Goal: Contribute content: Contribute content

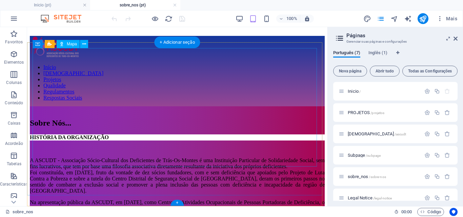
scroll to position [986, 0]
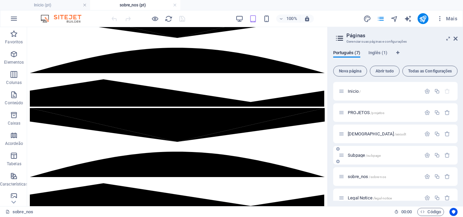
drag, startPoint x: 456, startPoint y: 121, endPoint x: 456, endPoint y: 155, distance: 33.9
click at [456, 154] on div "Inicio / PROJETOS /projetos ASCUDT /ascudt Subpage /subpage sobre_nos /sobre-no…" at bounding box center [395, 155] width 124 height 147
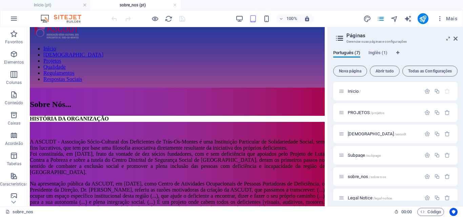
scroll to position [0, 0]
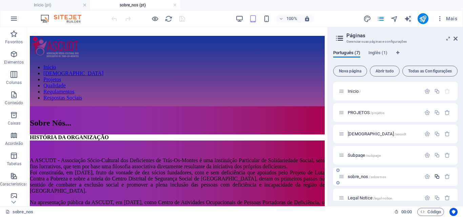
click at [437, 175] on icon "button" at bounding box center [437, 177] width 6 height 6
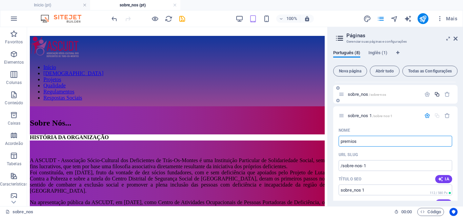
type input "premios"
type input "/premios"
type input "premios"
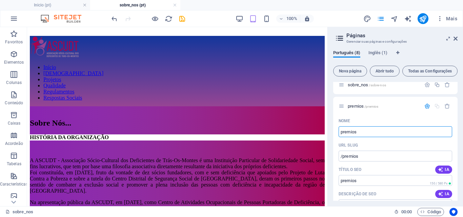
scroll to position [93, 0]
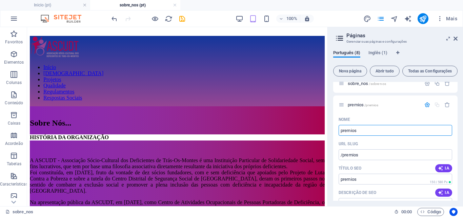
type input "premios"
click at [364, 156] on input "/premios" at bounding box center [396, 155] width 114 height 11
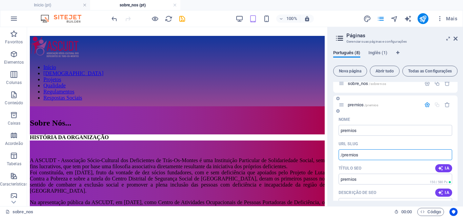
click at [342, 105] on icon at bounding box center [342, 105] width 6 height 6
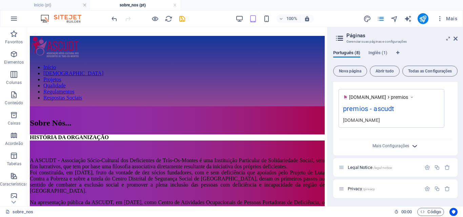
click at [415, 147] on icon "button" at bounding box center [415, 146] width 8 height 8
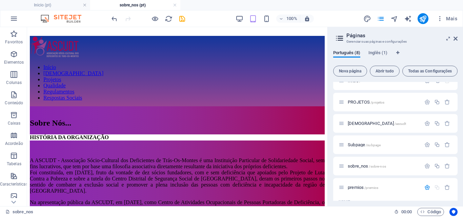
scroll to position [0, 0]
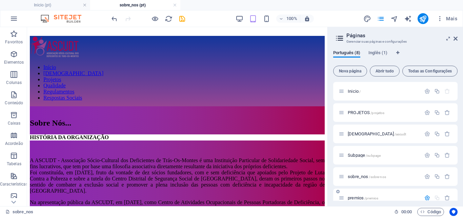
click at [354, 198] on span "premios /premios" at bounding box center [363, 198] width 31 height 5
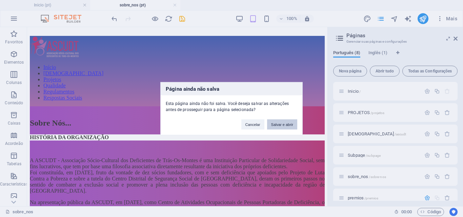
click at [273, 125] on button "Salvar e abrir" at bounding box center [282, 124] width 30 height 10
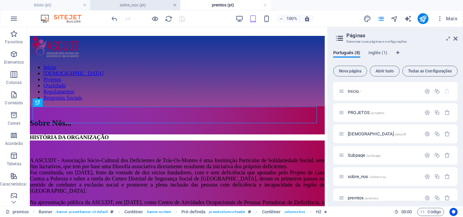
click at [174, 5] on link at bounding box center [175, 5] width 4 height 6
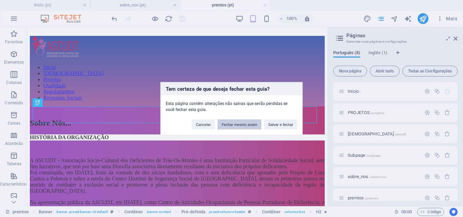
click at [257, 127] on button "Fechar mesmo assim" at bounding box center [240, 124] width 44 height 10
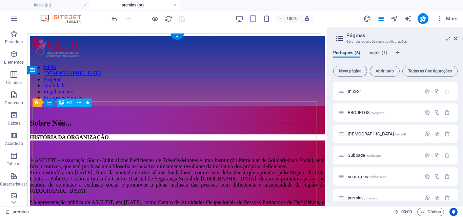
click at [89, 119] on div "Sobre Nós..." at bounding box center [177, 123] width 295 height 9
click at [76, 119] on div "Sobre Nós..." at bounding box center [177, 123] width 295 height 9
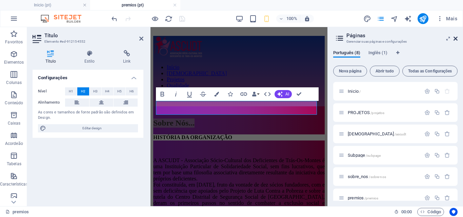
click at [456, 37] on icon at bounding box center [456, 38] width 4 height 5
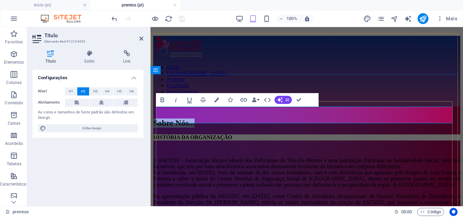
click at [195, 119] on span "Sobre Nós..." at bounding box center [173, 123] width 41 height 9
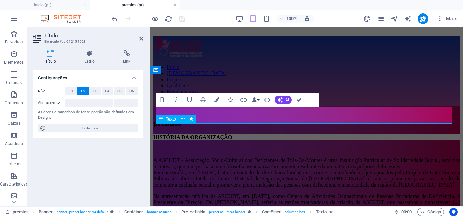
click at [332, 126] on div "prémios" at bounding box center [306, 123] width 307 height 9
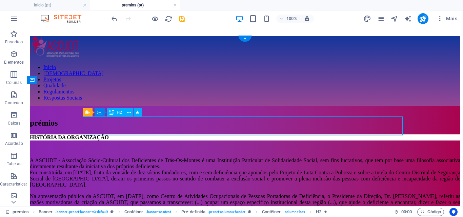
click at [209, 126] on div "prémios" at bounding box center [245, 123] width 431 height 9
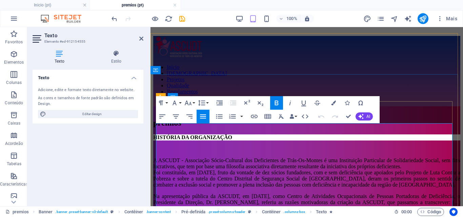
click at [212, 135] on p "HISTÓRIA DA OR GANIZAÇÃO" at bounding box center [306, 138] width 307 height 6
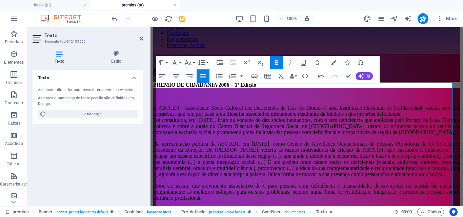
scroll to position [57, 0]
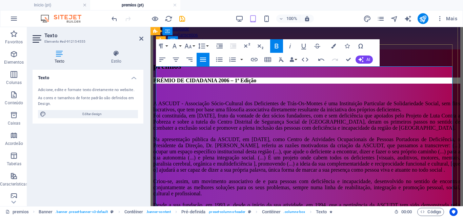
click at [166, 101] on span "A ASCUDT - Associação Sócio-Cultural dos Deficientes de Trás-Os-Montes é uma In…" at bounding box center [306, 116] width 307 height 30
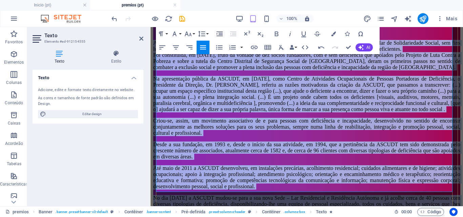
scroll to position [175, 0]
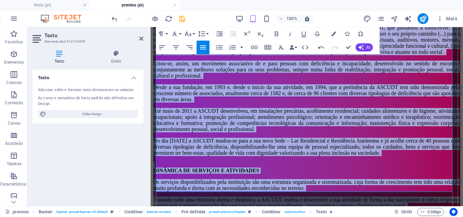
drag, startPoint x: 157, startPoint y: 81, endPoint x: 182, endPoint y: 190, distance: 111.3
click at [182, 190] on div "​ PRÉMIO DE CIDADANIA 2006 – 1ª Edição A ASCUDT - Associação Sócio-Cultural dos…" at bounding box center [306, 124] width 307 height 328
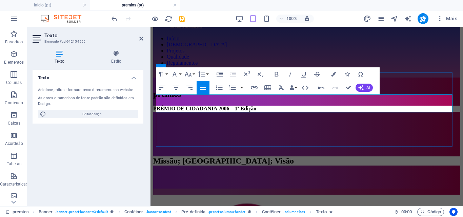
scroll to position [27, 0]
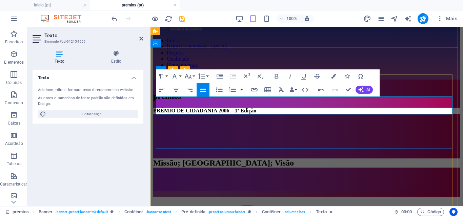
click at [176, 131] on p at bounding box center [306, 134] width 307 height 6
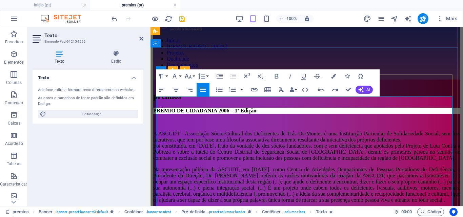
click at [160, 131] on span "A ASCUDT - Associação Sócio-Cultural dos Deficientes de Trás-Os-Montes é uma In…" at bounding box center [306, 146] width 307 height 30
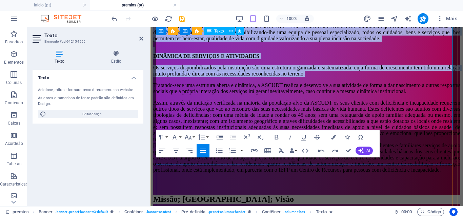
scroll to position [237, 0]
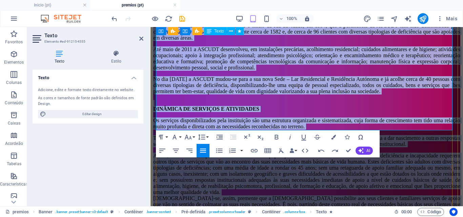
drag, startPoint x: 160, startPoint y: 111, endPoint x: 182, endPoint y: 126, distance: 26.7
click at [182, 126] on div "​ PRÉMIO DE CIDADANIA 2006 – 1ª Edição A ASCUDT - Associação Sócio-Cultural dos…" at bounding box center [306, 62] width 307 height 328
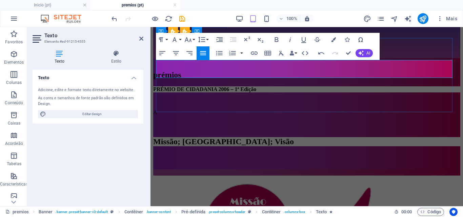
scroll to position [38, 0]
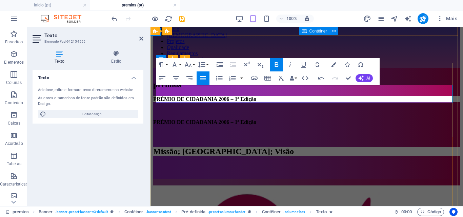
click at [238, 119] on p "PRÉMIO DE CIDADANIA 2006 – 1ª Edição" at bounding box center [306, 122] width 307 height 6
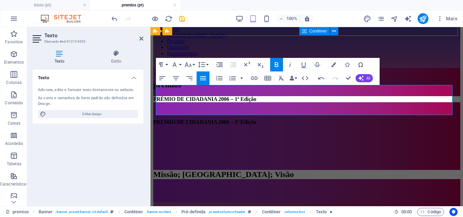
click at [279, 62] on icon "button" at bounding box center [277, 65] width 8 height 8
click at [241, 142] on p "​" at bounding box center [306, 145] width 307 height 6
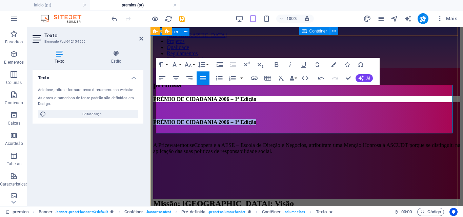
drag, startPoint x: 232, startPoint y: 99, endPoint x: 156, endPoint y: 100, distance: 76.3
copy strong "PRÉMIO DE CIDADANIA 2006 – 1ª Edição"
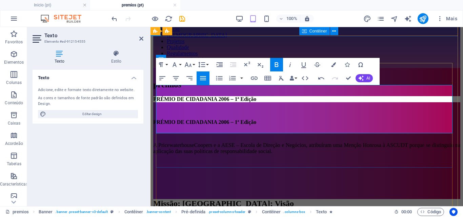
click at [215, 172] on p "​" at bounding box center [306, 175] width 307 height 6
click at [224, 142] on p "A PricewaterhouseCoopers e a AESE – Escola de Direção e Negócios, atribuíram um…" at bounding box center [306, 148] width 307 height 12
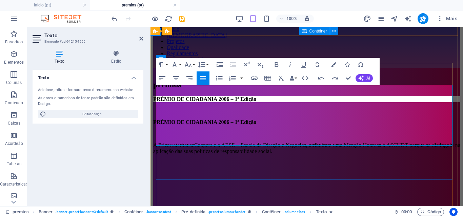
click at [219, 172] on p "​" at bounding box center [306, 175] width 307 height 6
click at [218, 195] on p "​" at bounding box center [306, 198] width 307 height 6
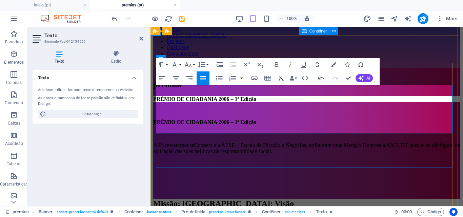
click at [226, 172] on p at bounding box center [306, 175] width 307 height 6
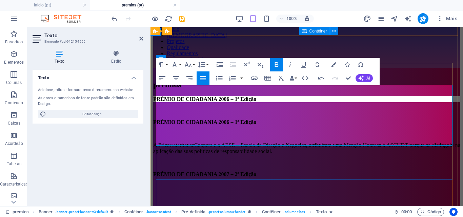
click at [224, 131] on p "​" at bounding box center [306, 134] width 307 height 6
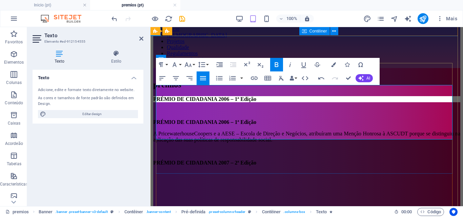
click at [221, 172] on p "​" at bounding box center [306, 175] width 307 height 6
click at [222, 172] on p "​" at bounding box center [306, 175] width 307 height 6
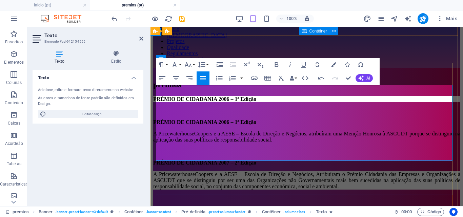
click at [239, 160] on p "PRÉMIO DE CIDADANIA 2007 – 2ª Edição" at bounding box center [306, 163] width 307 height 6
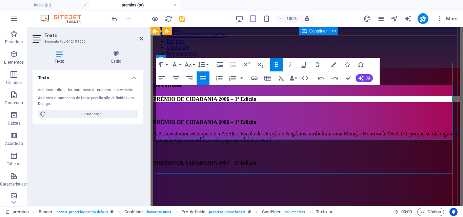
click at [229, 160] on strong "PRÉMIO DE CIDADANIA 2007 – 2ª Edição" at bounding box center [204, 163] width 103 height 6
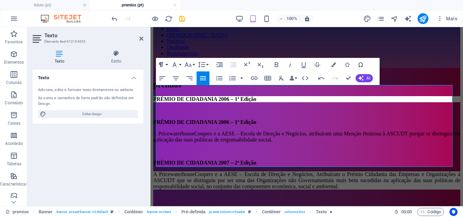
click at [167, 64] on button "Paragraph Format" at bounding box center [162, 65] width 13 height 14
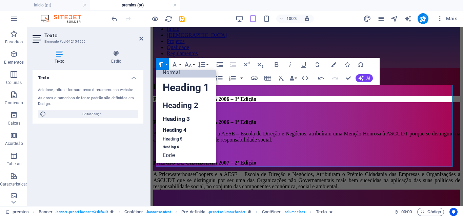
scroll to position [5, 0]
click at [167, 64] on button "Paragraph Format" at bounding box center [162, 65] width 13 height 14
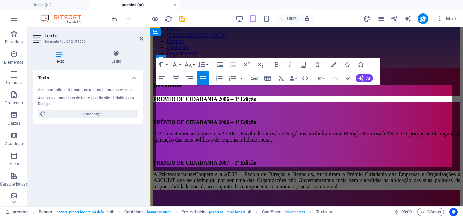
click at [239, 172] on p "A PricewaterhouseCoopers e a AESE – Escola de Direção e Negócios, Atribuíram o …" at bounding box center [306, 181] width 307 height 18
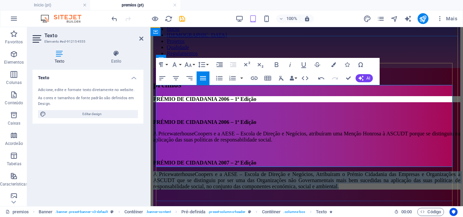
drag, startPoint x: 239, startPoint y: 148, endPoint x: 156, endPoint y: 136, distance: 83.4
click at [156, 172] on p "A PricewaterhouseCoopers e a AESE – Escola de Direção e Negócios, Atribuíram o …" at bounding box center [306, 181] width 307 height 18
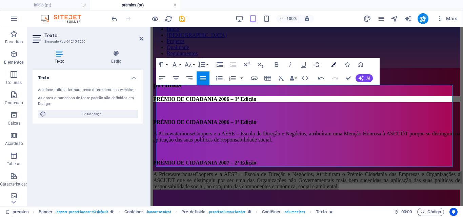
click at [333, 65] on icon "button" at bounding box center [333, 64] width 5 height 5
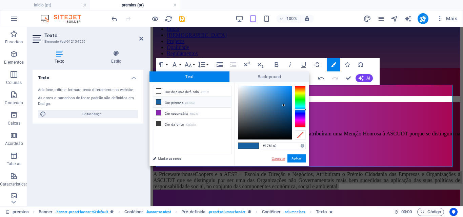
click at [282, 157] on link "Cancelar" at bounding box center [278, 158] width 15 height 5
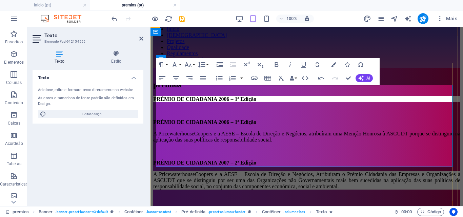
click at [243, 195] on p "​" at bounding box center [306, 198] width 307 height 6
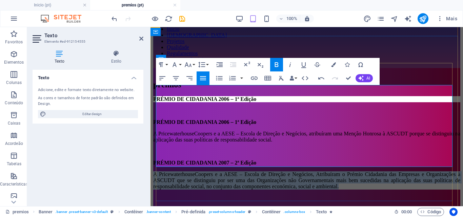
drag, startPoint x: 241, startPoint y: 148, endPoint x: 157, endPoint y: 135, distance: 85.4
click at [157, 172] on p "A PricewaterhouseCoopers e a AESE – Escola de Direção e Negócios, Atribuíram o …" at bounding box center [306, 181] width 307 height 18
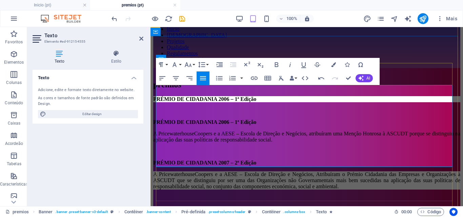
click at [166, 195] on p "​" at bounding box center [306, 198] width 307 height 6
click at [160, 195] on p "​" at bounding box center [306, 198] width 307 height 6
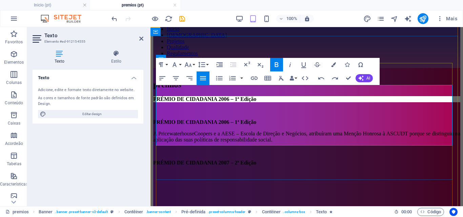
click at [225, 131] on p "​ A PricewaterhouseCoopers e a AESE – Escola de Direção e Negócios, atribuíram …" at bounding box center [306, 137] width 307 height 12
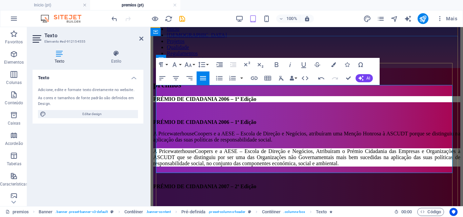
click at [156, 149] on p "A PricewaterhouseCoopers e a AESE – Escola de Direção e Negócios, Atribuíram o …" at bounding box center [306, 158] width 307 height 18
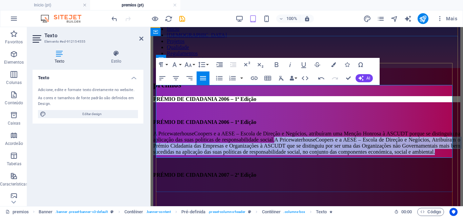
drag, startPoint x: 314, startPoint y: 124, endPoint x: 226, endPoint y: 112, distance: 89.0
click at [226, 131] on p "A PricewaterhouseCoopers e a AESE – Escola de Direção e Negócios, atribuíram um…" at bounding box center [306, 143] width 307 height 24
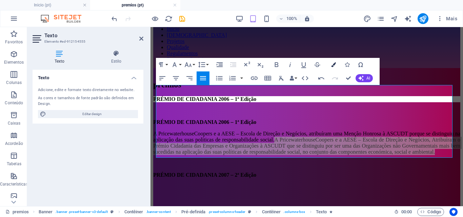
click at [333, 65] on icon "button" at bounding box center [333, 64] width 5 height 5
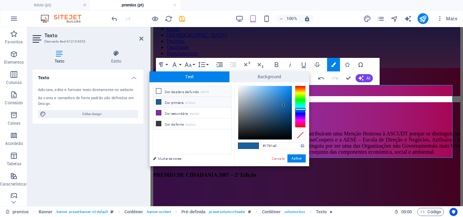
click at [191, 93] on li "Cor de plano de fundo #ffffff" at bounding box center [192, 91] width 78 height 11
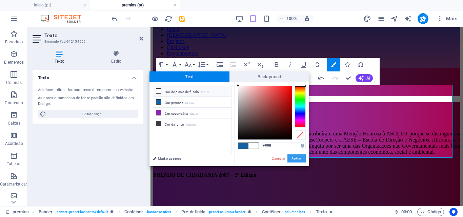
click at [295, 160] on button "Aplicar" at bounding box center [297, 159] width 18 height 8
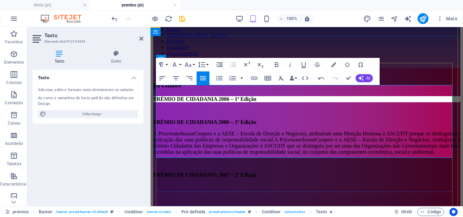
click at [226, 137] on span "A PricewaterhouseCoopers e a AESE – Escola de Direção e Negócios, Atribuíram o …" at bounding box center [306, 146] width 307 height 18
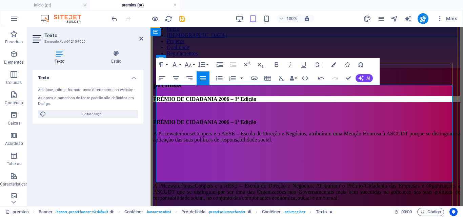
drag, startPoint x: 230, startPoint y: 161, endPoint x: 156, endPoint y: 161, distance: 73.6
click at [156, 217] on strong "PRÉMIO DE CIDADANIA 2007 – 2ª Edição" at bounding box center [204, 221] width 103 height 6
click at [158, 172] on p at bounding box center [306, 175] width 307 height 6
drag, startPoint x: 236, startPoint y: 131, endPoint x: 156, endPoint y: 131, distance: 79.7
click at [156, 172] on p "PRÉMIO DE CIDADANIA 2007 – 2ª Edição" at bounding box center [306, 175] width 307 height 6
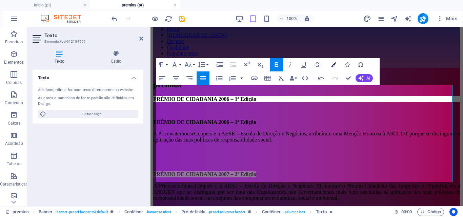
click at [335, 62] on icon "button" at bounding box center [333, 64] width 5 height 5
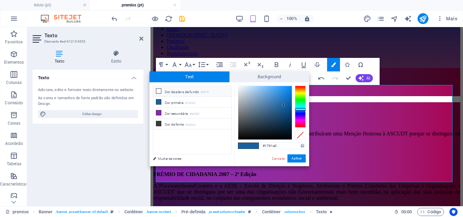
click at [185, 92] on li "Cor de plano de fundo #ffffff" at bounding box center [192, 91] width 78 height 11
type input "#ffffff"
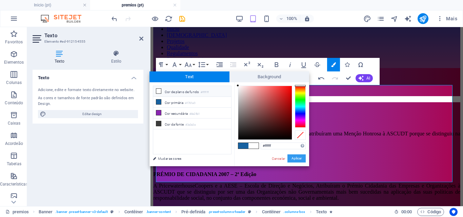
click at [291, 156] on button "Aplicar" at bounding box center [297, 159] width 18 height 8
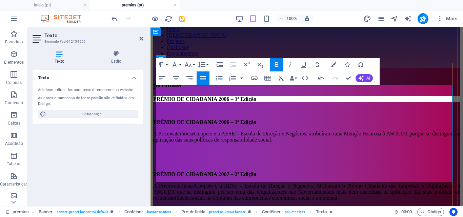
click at [233, 207] on p "​" at bounding box center [306, 210] width 307 height 6
click at [248, 151] on div "​ PRÉMIO DE CIDADANIA 2006 – 1ª Edição PRÉMIO DE CIDADANIA 2006 – 1ª Edição A P…" at bounding box center [306, 177] width 307 height 163
click at [239, 183] on p "A PricewaterhouseCoopers e a AESE – Escola de Direção e Negócios, Atribuíram o …" at bounding box center [306, 192] width 307 height 18
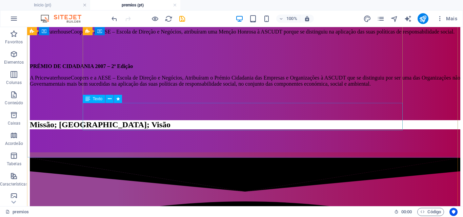
click at [119, 120] on div "Missão; [GEOGRAPHIC_DATA]; Visão" at bounding box center [245, 136] width 431 height 32
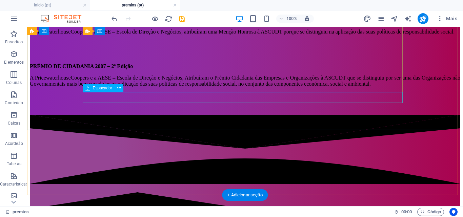
click at [114, 104] on div at bounding box center [245, 109] width 431 height 11
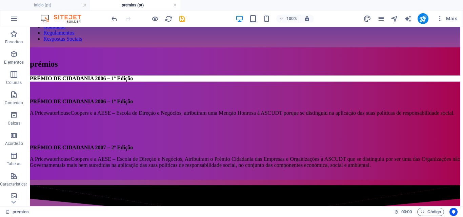
scroll to position [62, 0]
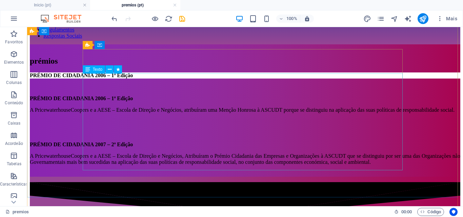
click at [178, 94] on div "PRÉMIO DE CIDADANIA 2006 – 1ª Edição PRÉMIO DE CIDADANIA 2006 – 1ª Edição A Pri…" at bounding box center [245, 125] width 431 height 104
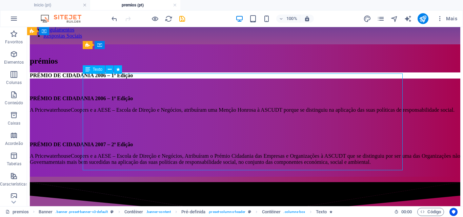
click at [181, 93] on div "PRÉMIO DE CIDADANIA 2006 – 1ª Edição PRÉMIO DE CIDADANIA 2006 – 1ª Edição A Pri…" at bounding box center [245, 125] width 431 height 104
click at [179, 93] on div "PRÉMIO DE CIDADANIA 2006 – 1ª Edição PRÉMIO DE CIDADANIA 2006 – 1ª Edição A Pri…" at bounding box center [245, 125] width 431 height 104
click at [178, 95] on div "PRÉMIO DE CIDADANIA 2006 – 1ª Edição PRÉMIO DE CIDADANIA 2006 – 1ª Edição A Pri…" at bounding box center [245, 125] width 431 height 104
click at [179, 95] on div "PRÉMIO DE CIDADANIA 2006 – 1ª Edição PRÉMIO DE CIDADANIA 2006 – 1ª Edição A Pri…" at bounding box center [245, 125] width 431 height 104
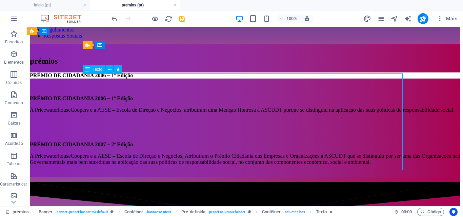
scroll to position [52, 0]
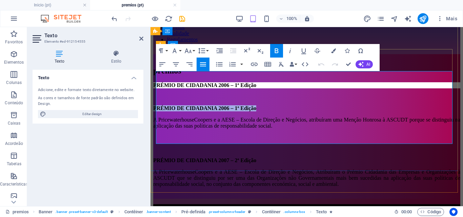
drag, startPoint x: 230, startPoint y: 86, endPoint x: 157, endPoint y: 86, distance: 73.3
click at [157, 105] on p "PRÉMIO DE CIDADANIA 2006 – 1ª Edição" at bounding box center [306, 108] width 307 height 6
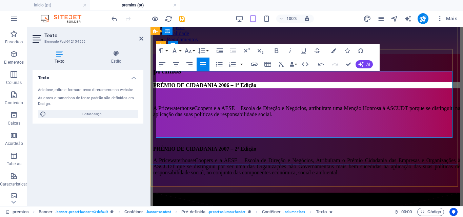
click at [262, 82] on p "PRÉMIO DE CIDADANIA 2006 – 1ª Edição" at bounding box center [306, 85] width 307 height 6
drag, startPoint x: 232, startPoint y: 73, endPoint x: 156, endPoint y: 73, distance: 76.3
click at [156, 82] on p "PRÉMIO DE CIDADANIA 2006 – 1ª Edição" at bounding box center [306, 85] width 307 height 6
copy strong "PRÉMIO DE CIDADANIA 2006 – 1ª Edição"
click at [165, 135] on p at bounding box center [306, 138] width 307 height 6
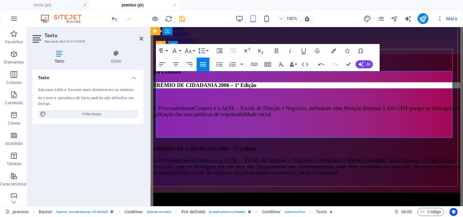
click at [235, 146] on p "PRÉMIO DE CIDADANIA 2007 – 2ª Edição" at bounding box center [306, 149] width 307 height 6
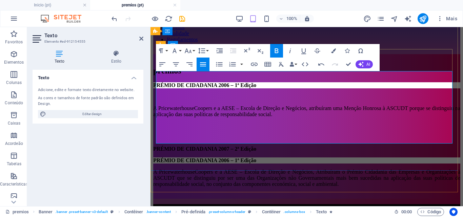
click at [208, 158] on strong "PRÉMIO DE CIDADANIA 2006 – 1ª Edição" at bounding box center [204, 161] width 103 height 6
drag, startPoint x: 230, startPoint y: 110, endPoint x: 156, endPoint y: 108, distance: 73.6
click at [156, 146] on p "PRÉMIO DE CIDADANIA 2007 – 2ª Edição" at bounding box center [306, 149] width 307 height 6
click at [157, 135] on p at bounding box center [306, 138] width 307 height 6
click at [164, 123] on p at bounding box center [306, 126] width 307 height 6
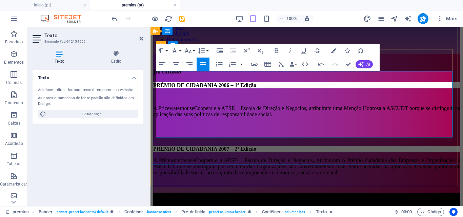
click at [158, 158] on span "A PricewaterhouseCoopers e a AESE – Escola de Direção e Negócios, Atribuíram o …" at bounding box center [306, 167] width 307 height 18
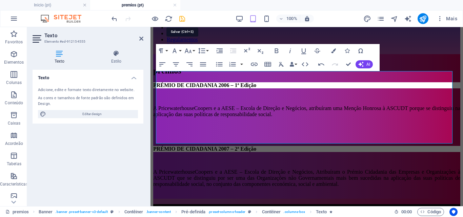
click at [181, 16] on icon "save" at bounding box center [182, 19] width 8 height 8
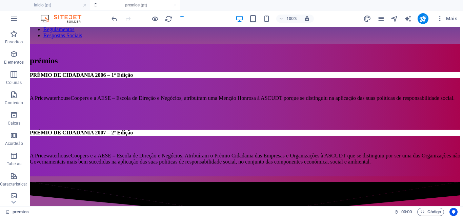
scroll to position [62, 0]
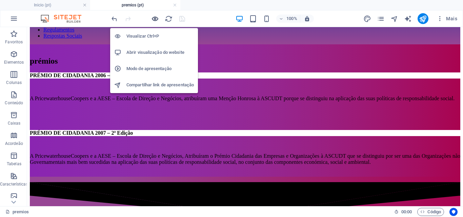
click at [155, 19] on icon "button" at bounding box center [155, 19] width 8 height 8
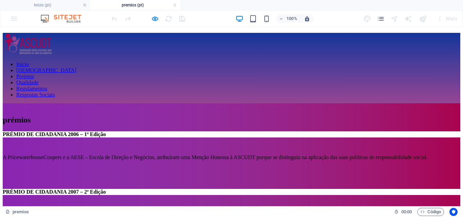
scroll to position [0, 0]
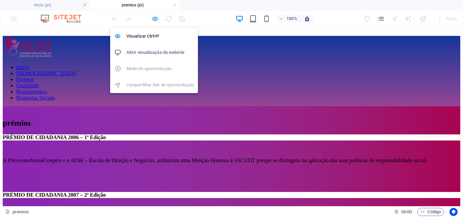
click at [153, 17] on icon "button" at bounding box center [155, 19] width 8 height 8
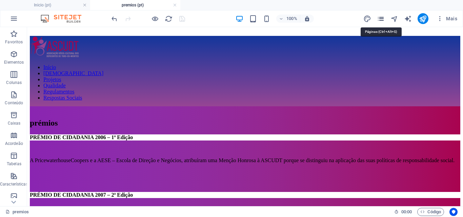
click at [381, 18] on icon "pages" at bounding box center [381, 19] width 8 height 8
